Goal: Find specific page/section

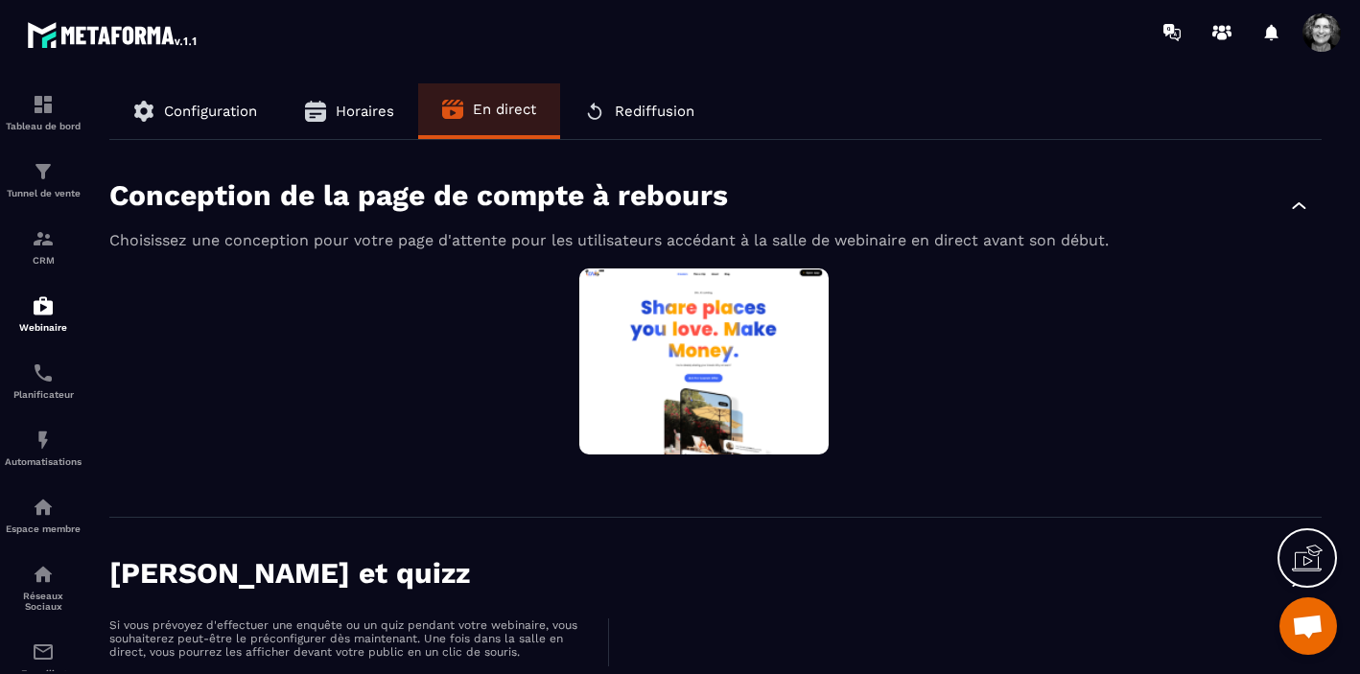
scroll to position [20028, 0]
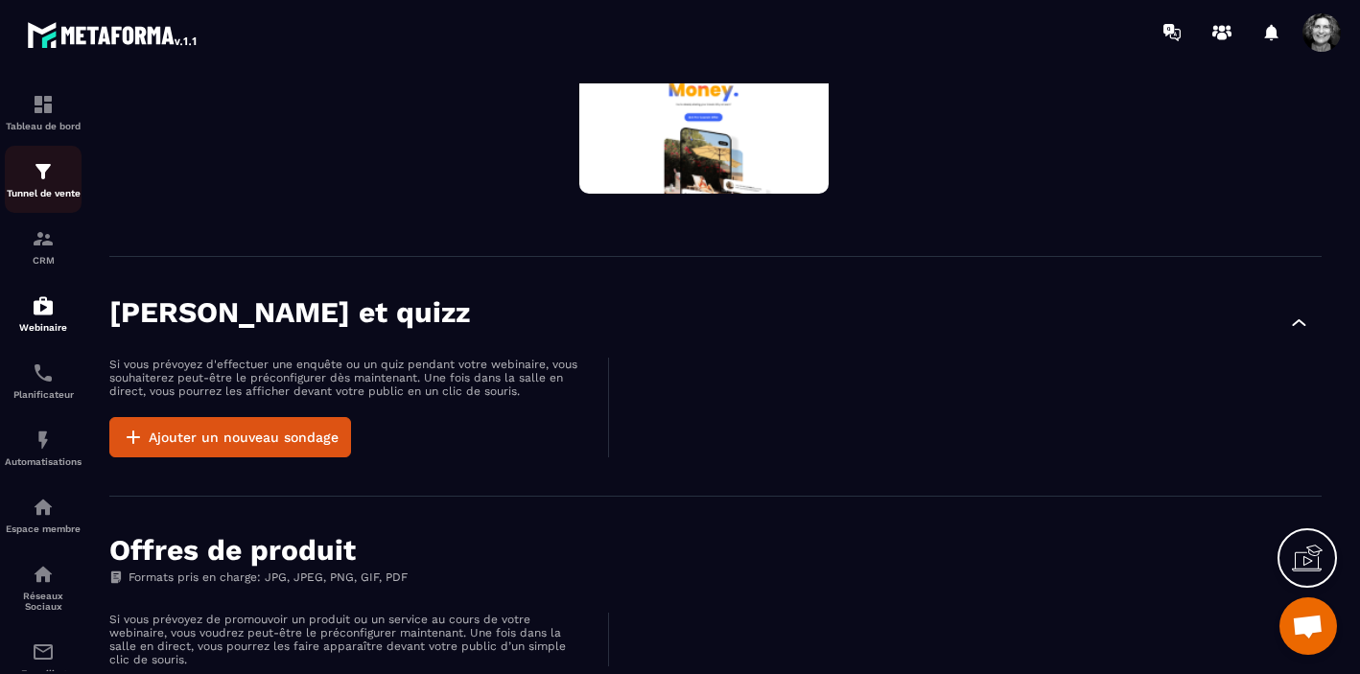
click at [40, 180] on img at bounding box center [43, 171] width 23 height 23
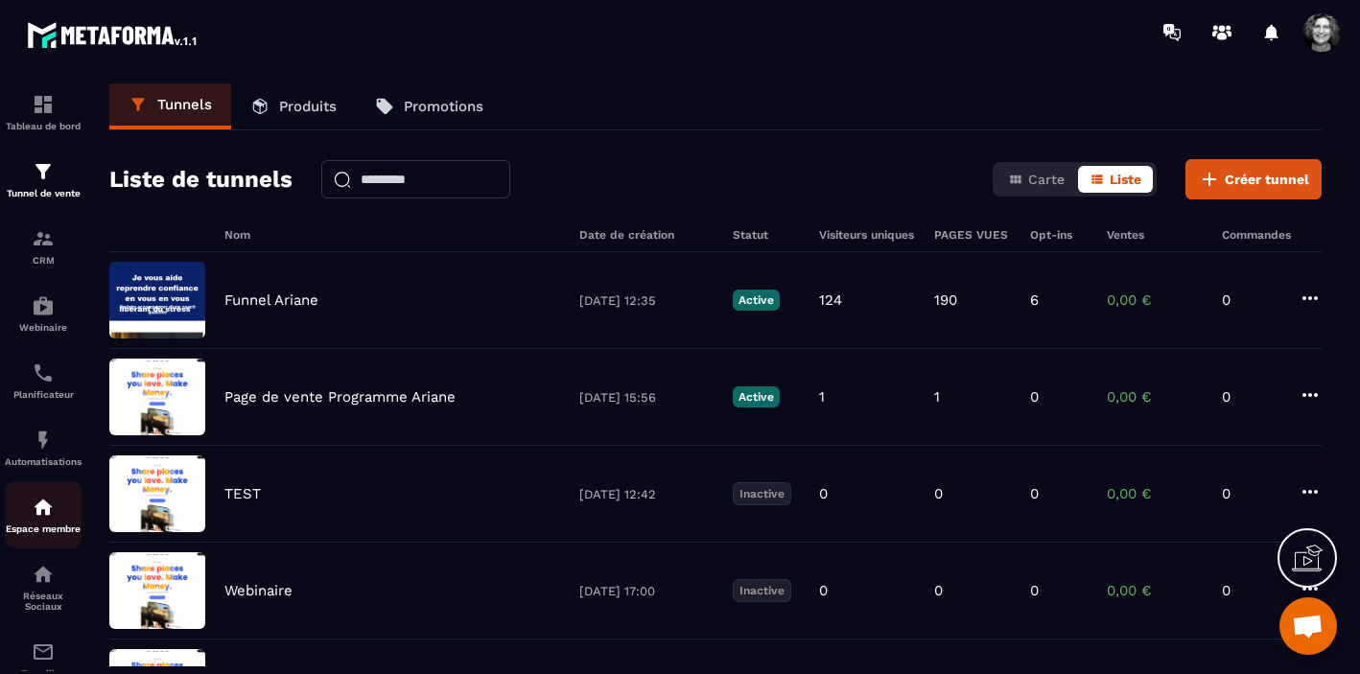
click at [54, 506] on img at bounding box center [43, 507] width 23 height 23
click at [42, 108] on img at bounding box center [43, 104] width 23 height 23
